Goal: Task Accomplishment & Management: Manage account settings

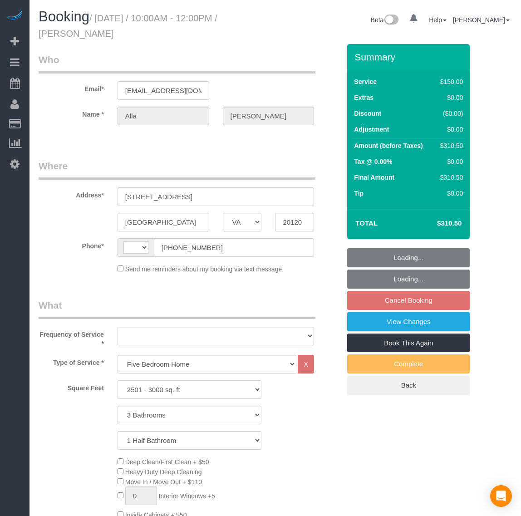
select select "VA"
select select "2501"
select select "3"
select select "1"
select select "string:[GEOGRAPHIC_DATA]"
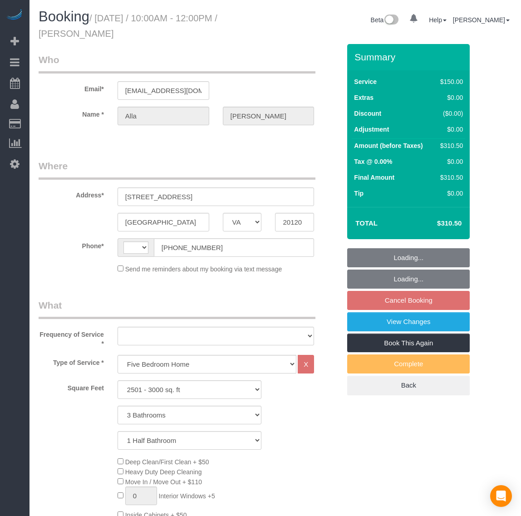
select select "string:fspay-199232cb-4e9d-4b0b-a1d1-a0eb648f9444"
select select "number:5"
select select "number:26"
select select "number:35"
select select "number:17"
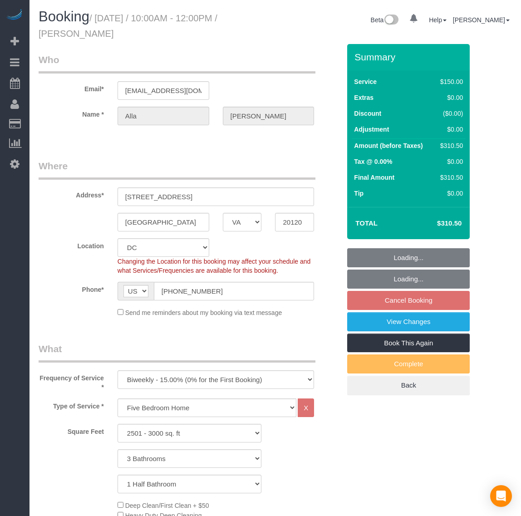
select select "object:971"
select select "spot2"
select select "2501"
select select "3"
select select "1"
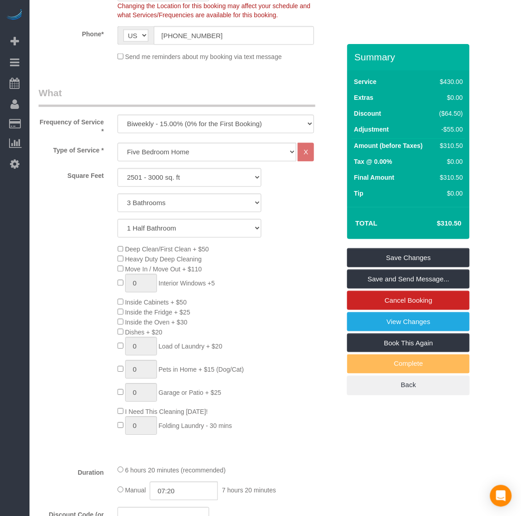
scroll to position [340, 0]
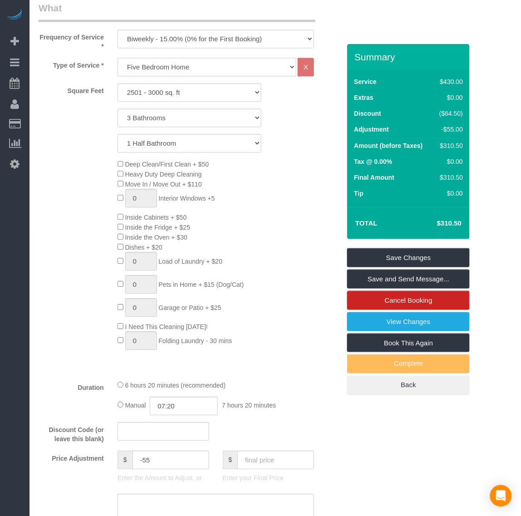
click at [180, 65] on select "Studio Apartment/Dorm One Bedroom Home Two Bedroom Home Three Bedroom Home Four…" at bounding box center [206, 67] width 179 height 19
select select "122"
click at [117, 58] on select "Studio Apartment/Dorm One Bedroom Home Two Bedroom Home Three Bedroom Home Four…" at bounding box center [206, 67] width 179 height 19
select select "2501"
select select "3"
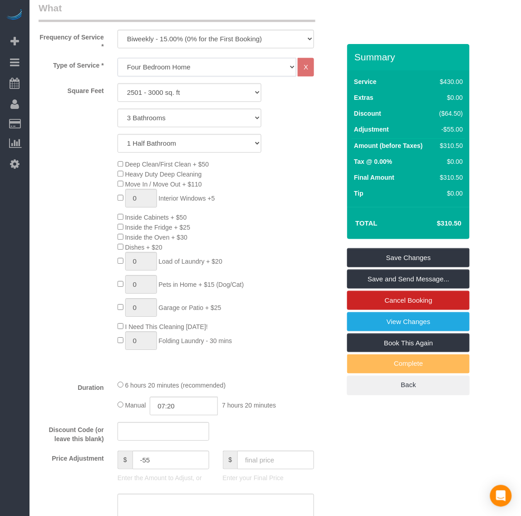
select select "1"
click at [161, 118] on select "0 Bathrooms 1 Bathroom 2 Bathrooms 3 Bathrooms 4 Bathrooms 5 Bathrooms 6 Bathro…" at bounding box center [189, 118] width 144 height 19
select select "2"
click at [117, 109] on select "0 Bathrooms 1 Bathroom 2 Bathrooms 3 Bathrooms 4 Bathrooms 5 Bathrooms 6 Bathro…" at bounding box center [189, 118] width 144 height 19
click at [327, 225] on div "Deep Clean/First Clean + $50 Heavy Duty Deep Cleaning Move In / Move Out + $110…" at bounding box center [229, 257] width 236 height 195
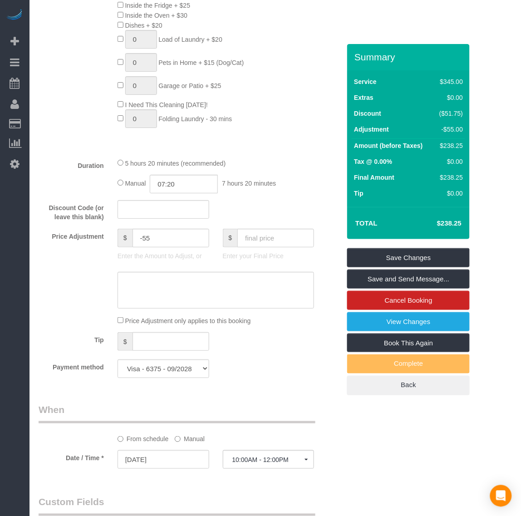
scroll to position [623, 0]
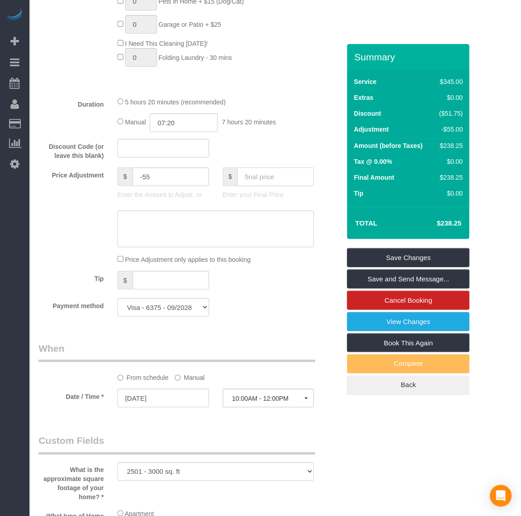
click at [253, 178] on input "text" at bounding box center [275, 176] width 77 height 19
type input "263.75"
type input "-29.5"
click at [404, 259] on link "Save Changes" at bounding box center [408, 257] width 122 height 19
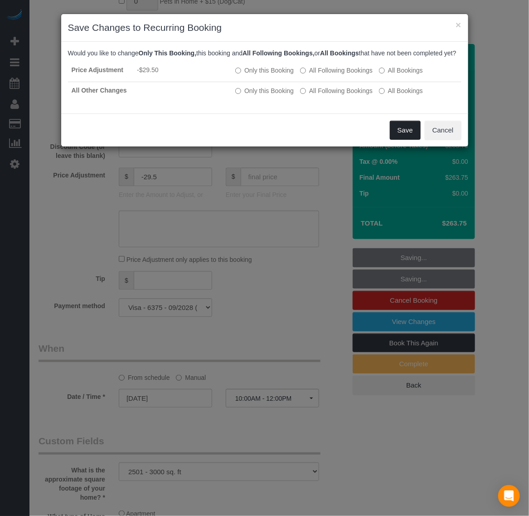
click at [401, 137] on button "Save" at bounding box center [405, 130] width 31 height 19
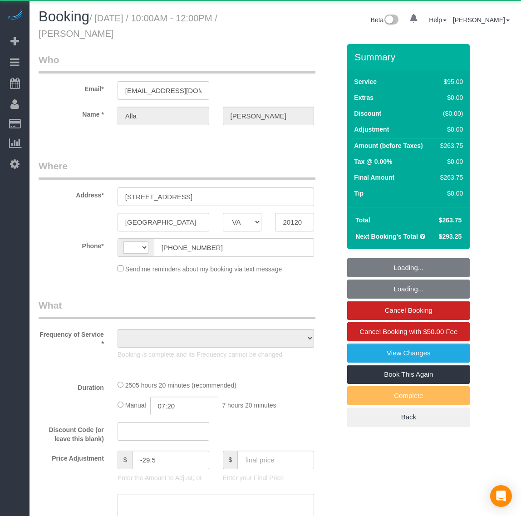
select select "VA"
select select "string:[GEOGRAPHIC_DATA]"
select select "number:5"
select select "number:26"
select select "number:35"
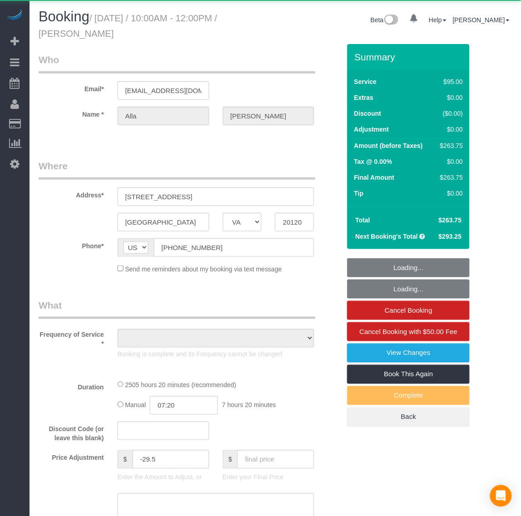
select select "number:17"
select select "spot1"
select select "object:826"
select select "string:fspay-199232cb-4e9d-4b0b-a1d1-a0eb648f9444"
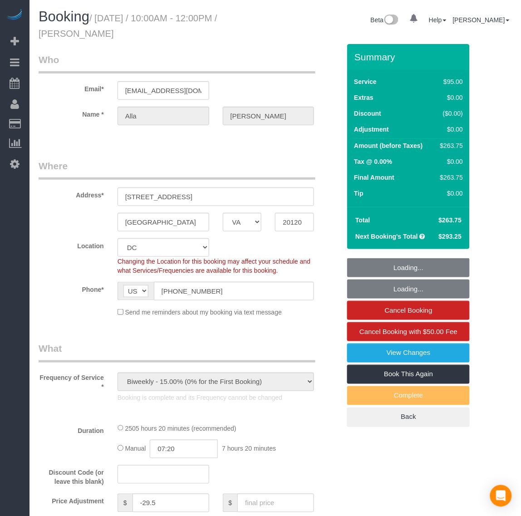
select select "2501"
select select "2"
select select "1"
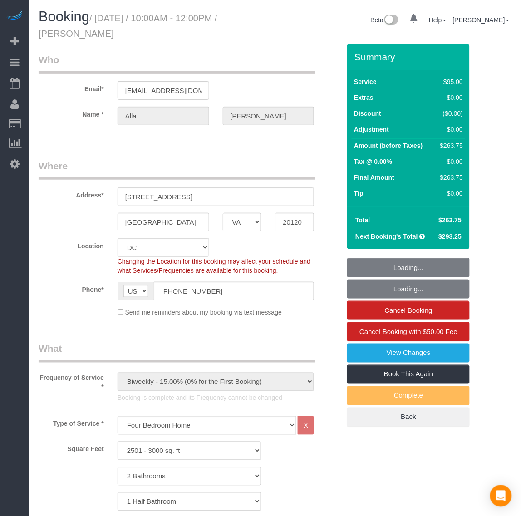
select select "object:1126"
select select "spot6"
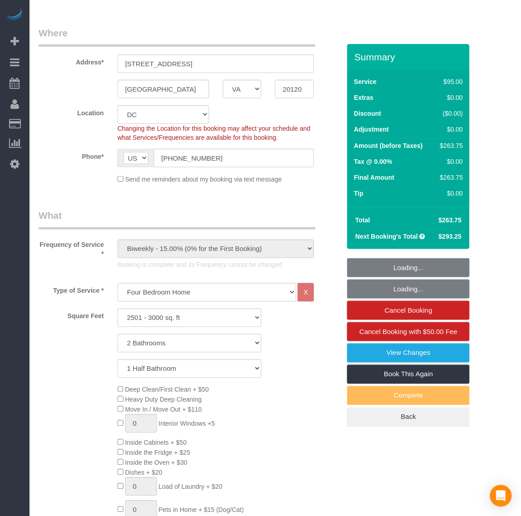
scroll to position [283, 0]
